Goal: Check status: Verify the current state of an ongoing process or item

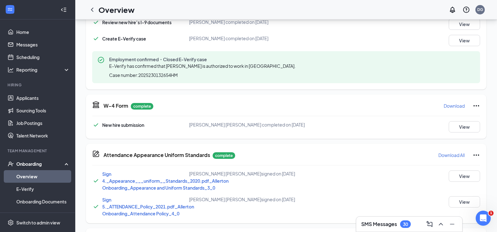
scroll to position [311, 0]
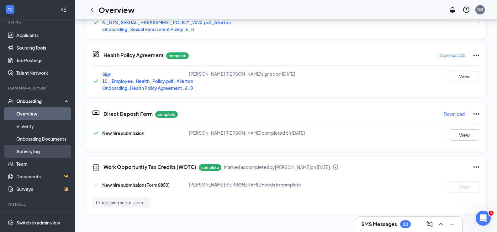
click at [32, 152] on link "Activity log" at bounding box center [43, 151] width 54 height 13
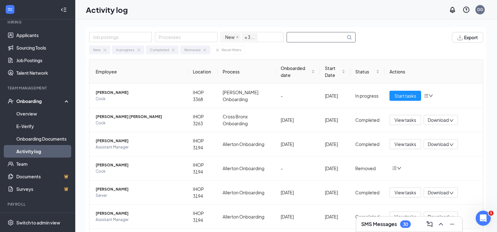
click at [306, 39] on input "text" at bounding box center [316, 37] width 59 height 10
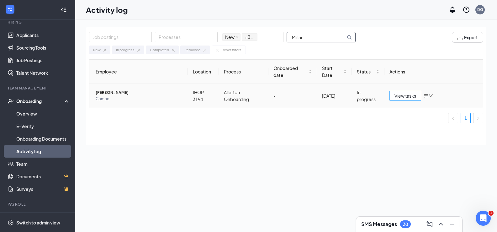
type input "Milian"
click at [408, 93] on span "View tasks" at bounding box center [406, 95] width 22 height 7
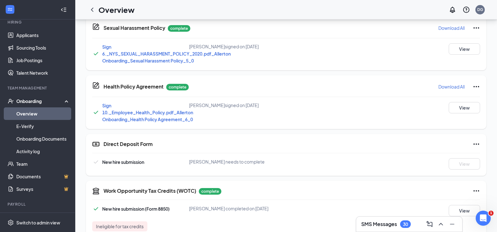
scroll to position [481, 0]
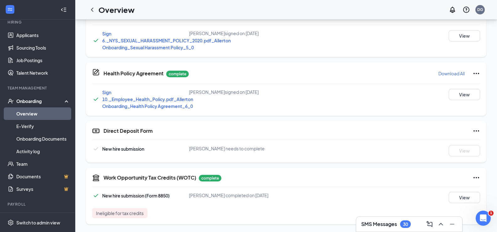
click at [476, 133] on icon "Ellipses" at bounding box center [477, 131] width 8 height 8
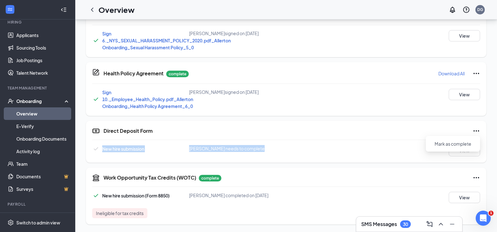
click at [408, 140] on div "Direct Deposit Form New hire submission [PERSON_NAME] needs to complete View" at bounding box center [286, 142] width 401 height 42
click at [357, 145] on div "New hire submission [PERSON_NAME] needs to complete View" at bounding box center [286, 150] width 388 height 11
